Goal: Obtain resource: Download file/media

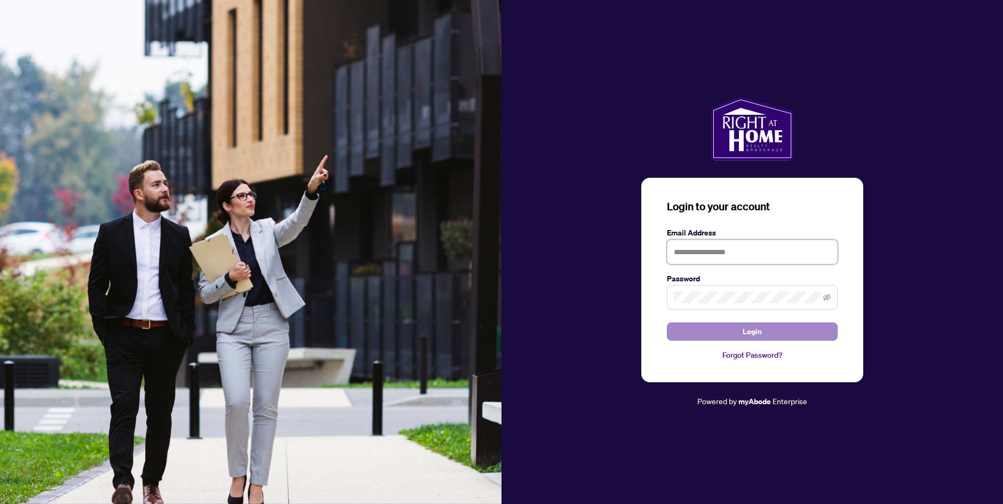
type input "**********"
click at [732, 330] on button "Login" at bounding box center [752, 331] width 171 height 18
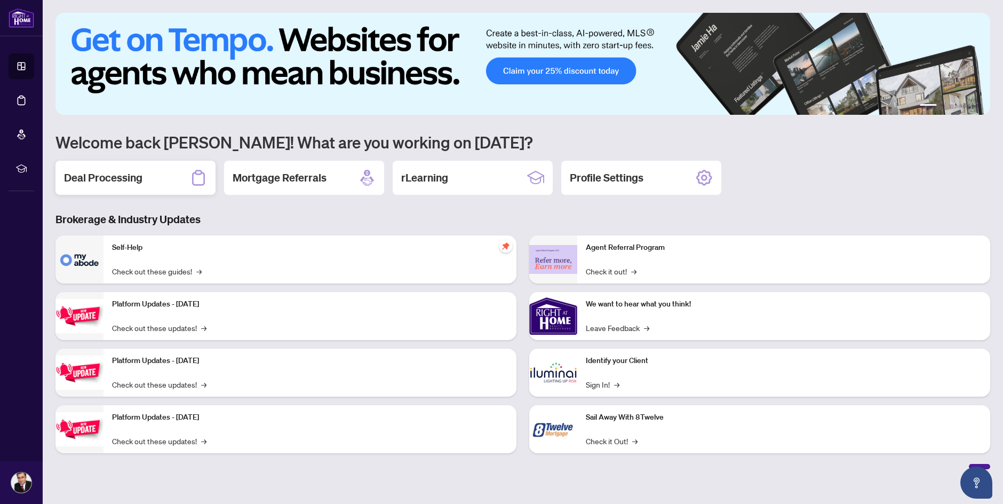
click at [143, 176] on div "Deal Processing" at bounding box center [136, 178] width 160 height 34
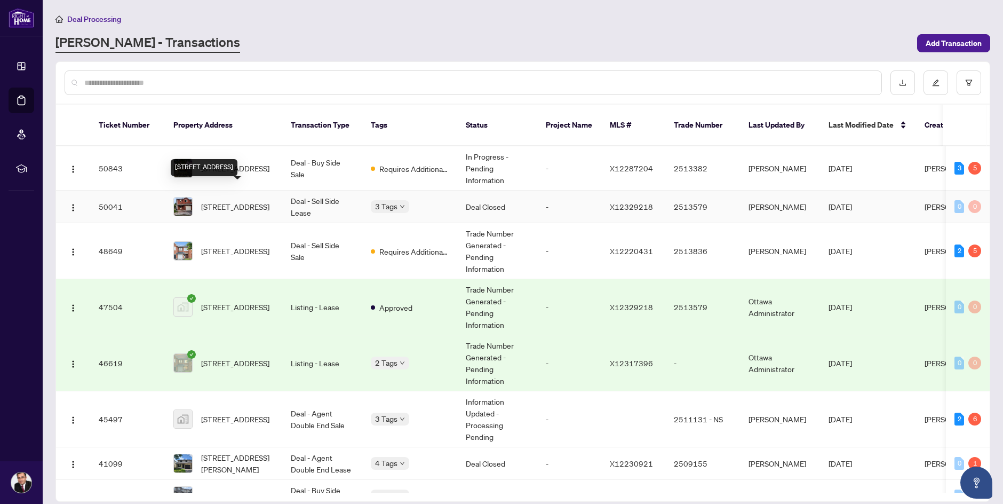
click at [241, 201] on span "[STREET_ADDRESS]" at bounding box center [235, 207] width 68 height 12
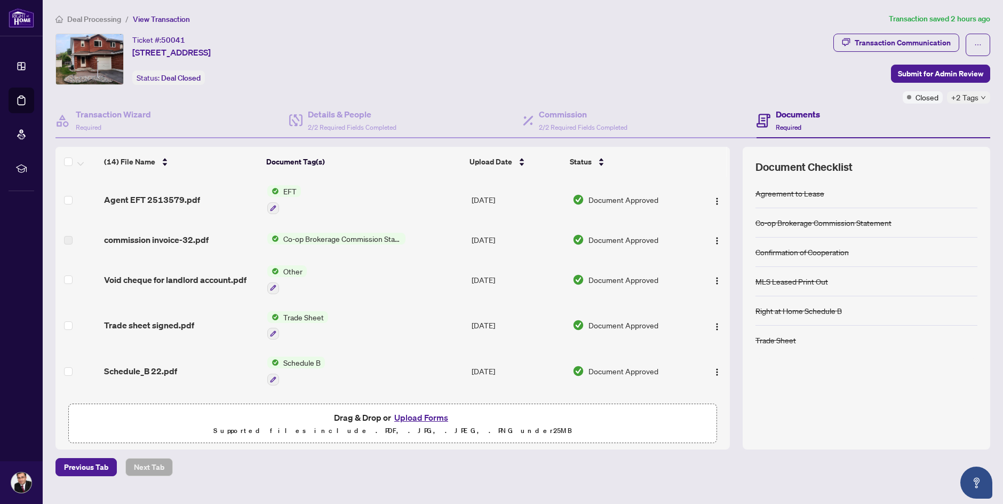
click at [176, 207] on td "Agent EFT 2513579.pdf" at bounding box center [181, 200] width 163 height 46
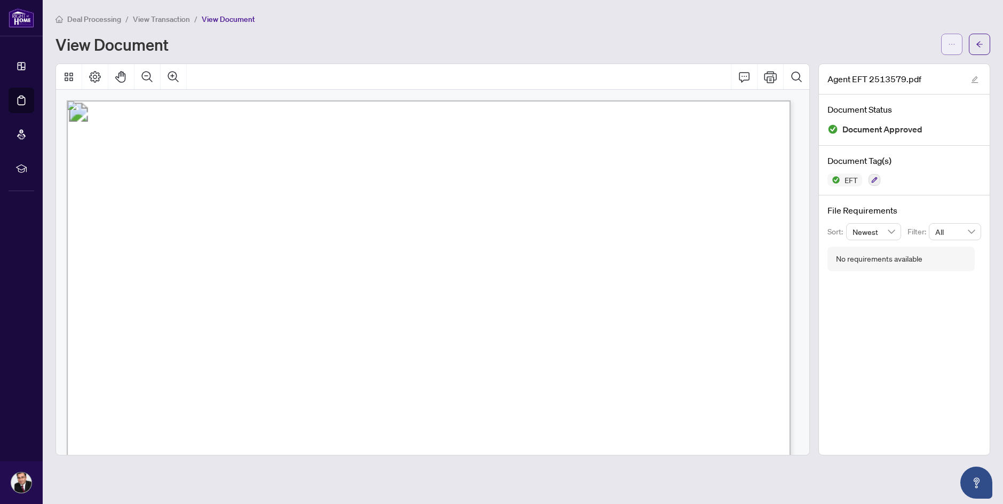
click at [952, 47] on icon "ellipsis" at bounding box center [951, 44] width 7 height 7
click at [773, 76] on icon "Print" at bounding box center [770, 77] width 13 height 12
